Goal: Download file/media

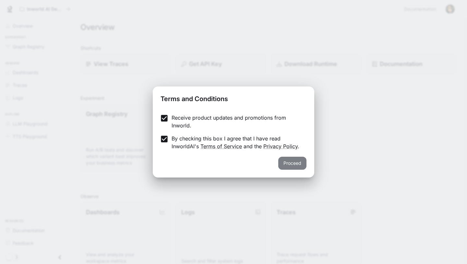
click at [286, 163] on button "Proceed" at bounding box center [293, 162] width 28 height 13
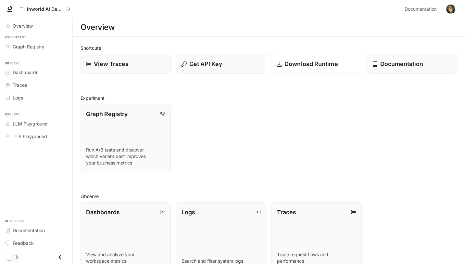
click at [334, 59] on p "Download Runtime" at bounding box center [311, 63] width 54 height 9
click at [247, 60] on div "Get API Key" at bounding box center [221, 63] width 80 height 9
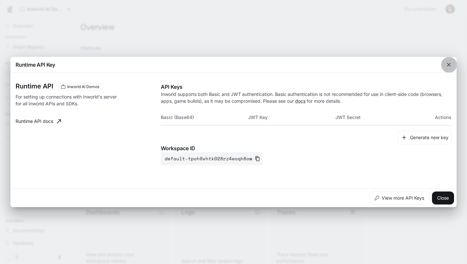
click at [448, 67] on icon "button" at bounding box center [449, 64] width 6 height 6
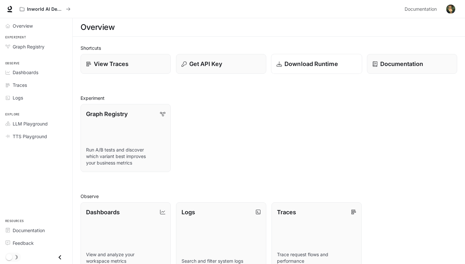
click at [294, 61] on p "Download Runtime" at bounding box center [311, 63] width 54 height 9
